Goal: Task Accomplishment & Management: Use online tool/utility

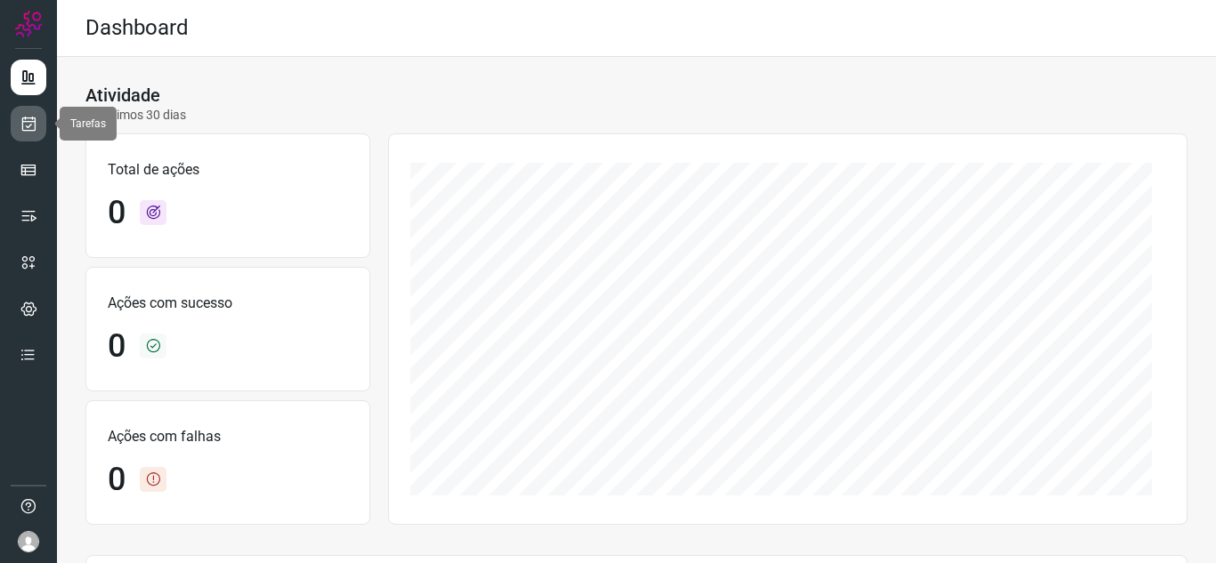
click at [14, 109] on link at bounding box center [29, 124] width 36 height 36
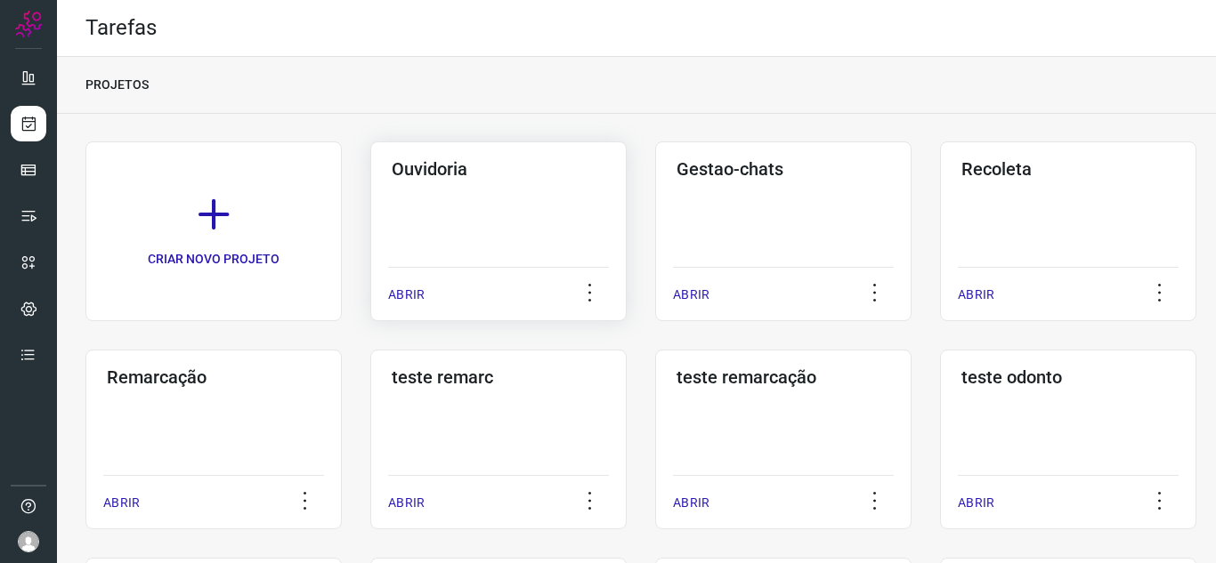
click at [394, 295] on p "ABRIR" at bounding box center [406, 295] width 36 height 19
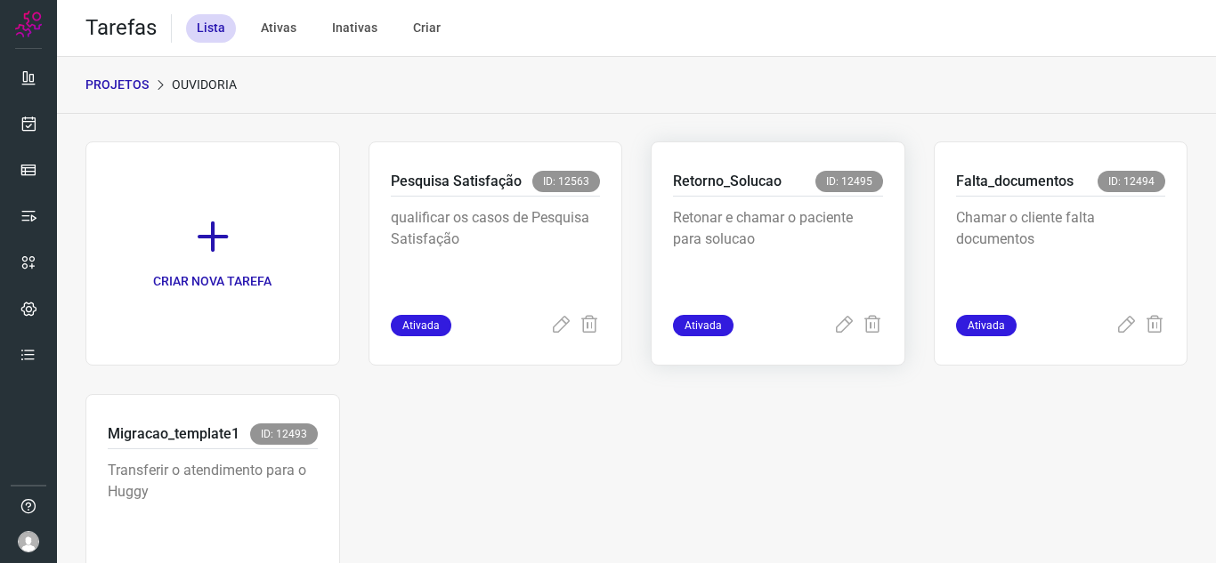
click at [706, 329] on span "Ativada" at bounding box center [703, 325] width 61 height 21
click at [837, 322] on icon at bounding box center [843, 325] width 21 height 21
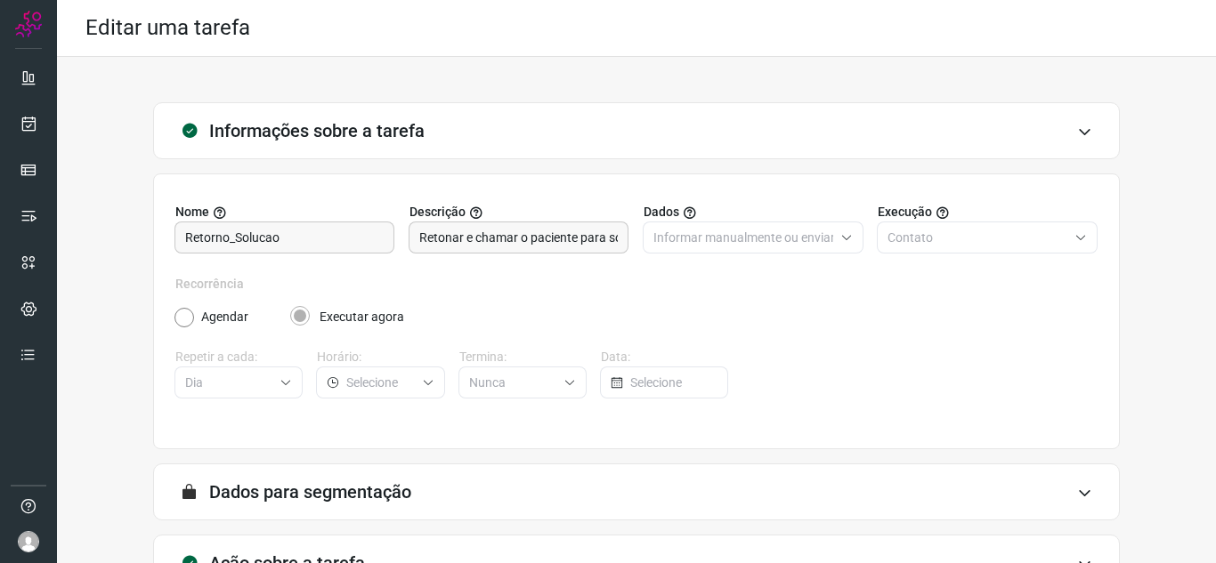
scroll to position [132, 0]
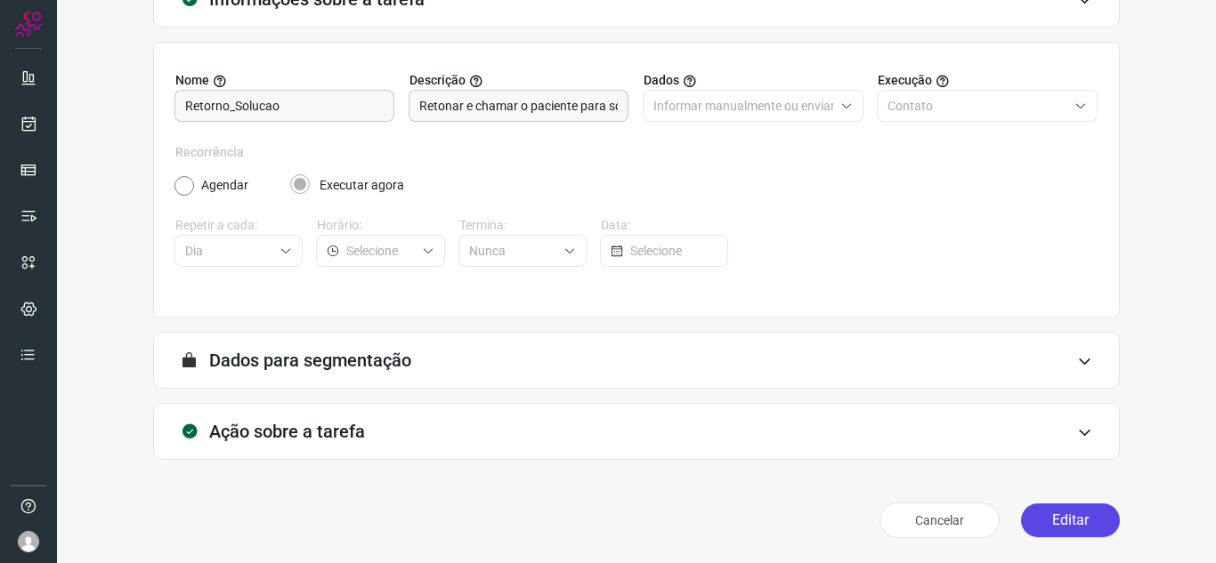
click at [1033, 516] on button "Editar" at bounding box center [1070, 521] width 99 height 34
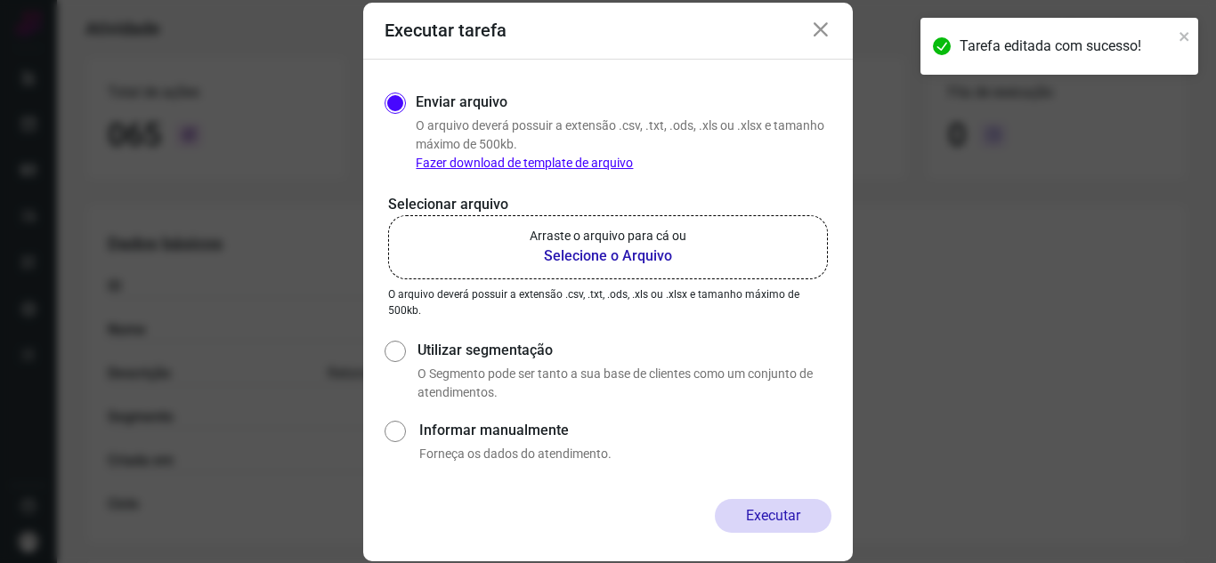
click at [589, 265] on b "Selecione o Arquivo" at bounding box center [607, 256] width 157 height 21
click at [0, 0] on input "Arraste o arquivo para cá ou Selecione o Arquivo" at bounding box center [0, 0] width 0 height 0
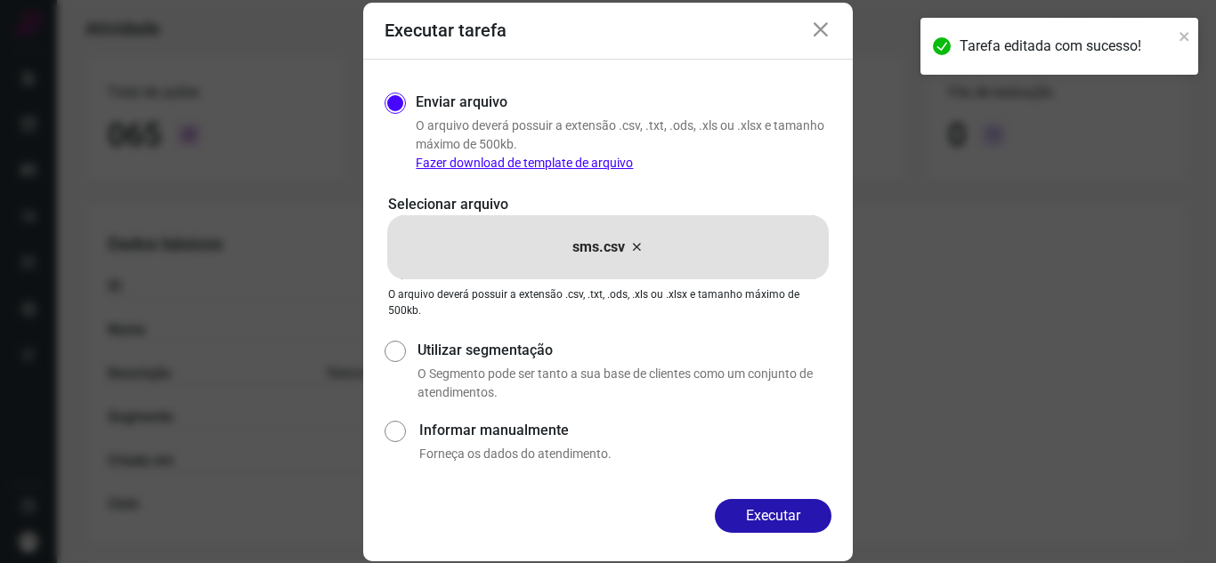
click at [752, 509] on button "Executar" at bounding box center [773, 516] width 117 height 34
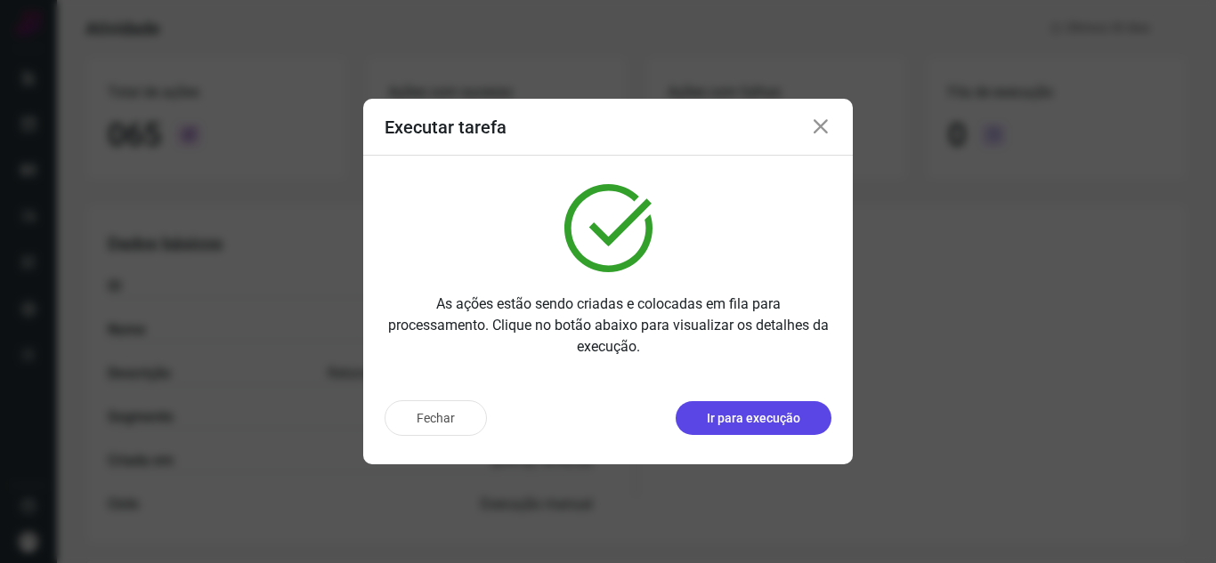
click at [761, 424] on p "Ir para execução" at bounding box center [753, 418] width 93 height 19
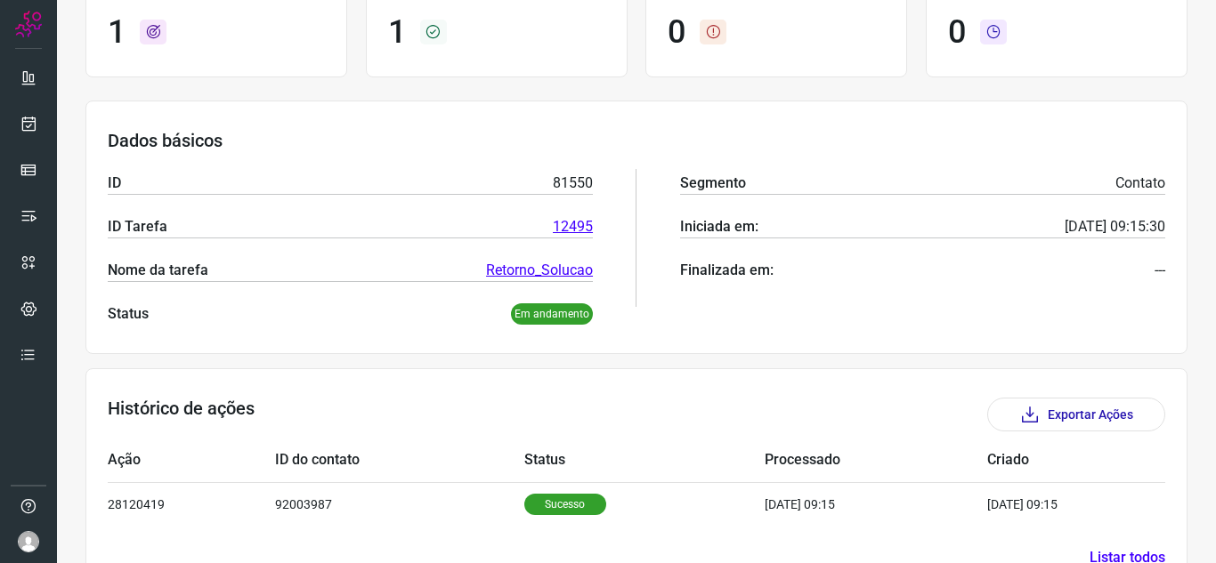
scroll to position [214, 0]
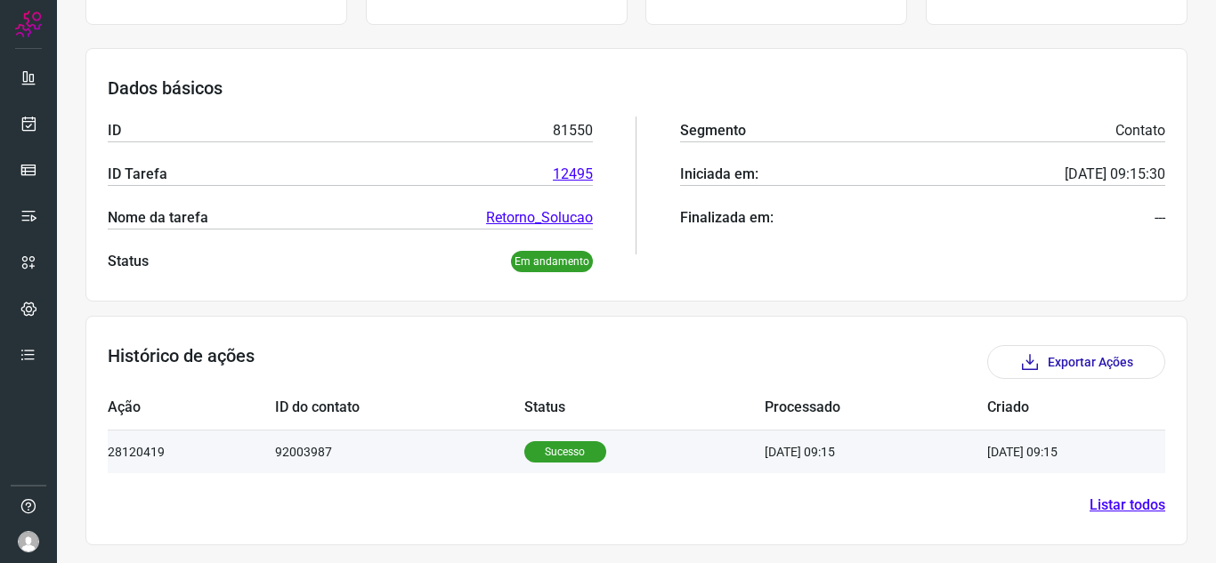
click at [263, 450] on td "28120419" at bounding box center [191, 452] width 167 height 44
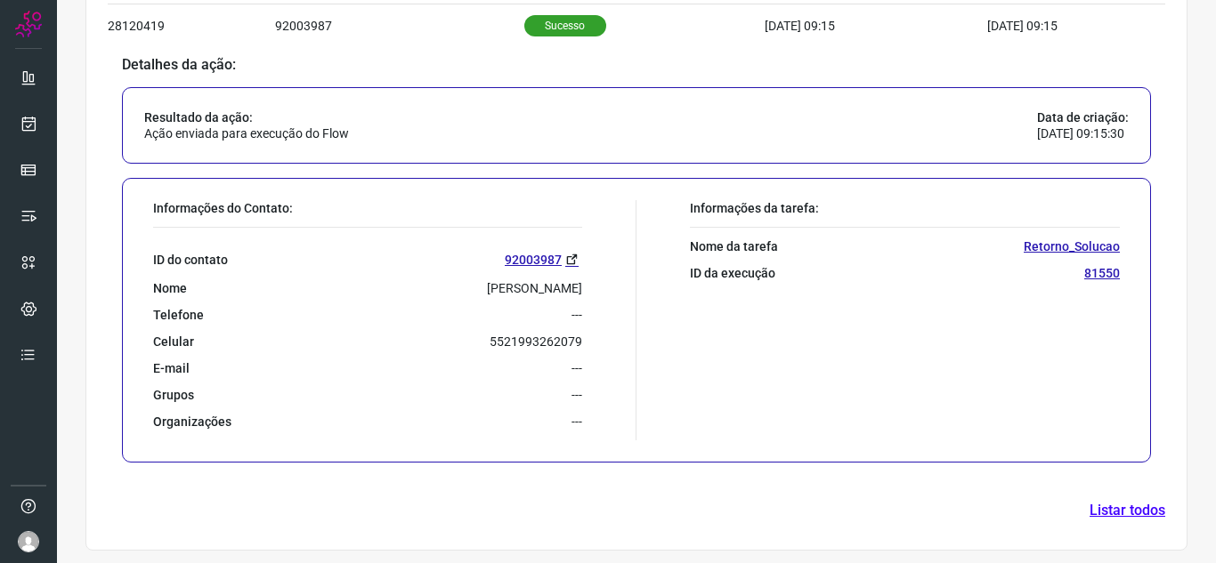
scroll to position [646, 0]
